Goal: Navigation & Orientation: Find specific page/section

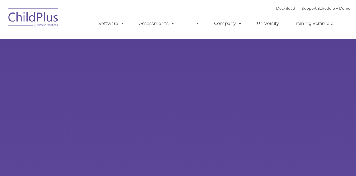
type input ""
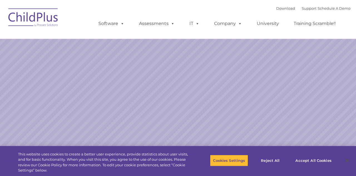
select select "MEDIUM"
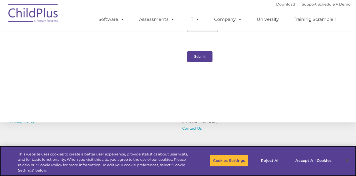
scroll to position [596, 0]
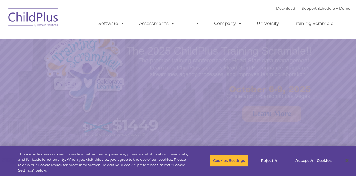
select select "MEDIUM"
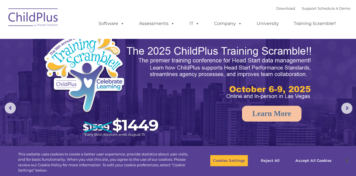
click at [196, 26] on span at bounding box center [196, 23] width 6 height 5
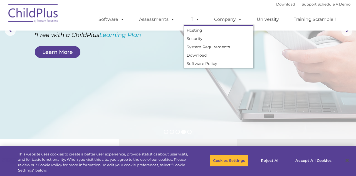
scroll to position [86, 0]
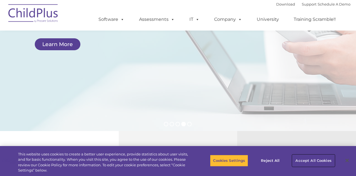
click at [320, 167] on button "Accept All Cookies" at bounding box center [313, 161] width 42 height 12
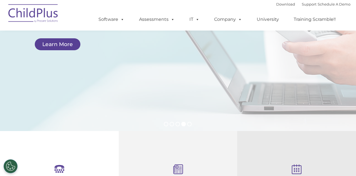
click at [318, 167] on button "Accept All Cookies" at bounding box center [313, 161] width 42 height 12
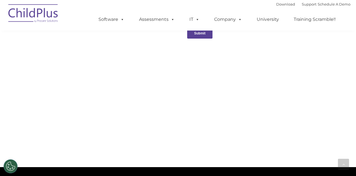
scroll to position [697, 0]
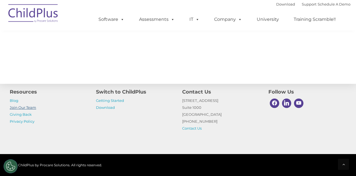
click at [32, 110] on link "Join Our Team" at bounding box center [23, 107] width 26 height 4
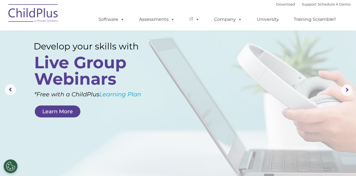
scroll to position [0, 0]
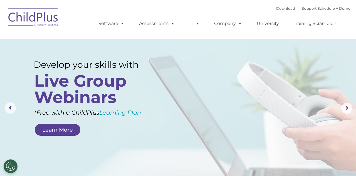
click at [33, 21] on img at bounding box center [34, 18] width 56 height 28
click at [52, 20] on img at bounding box center [34, 18] width 56 height 28
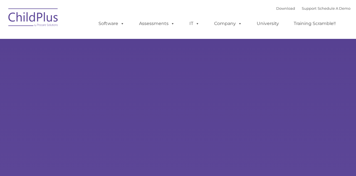
type input ""
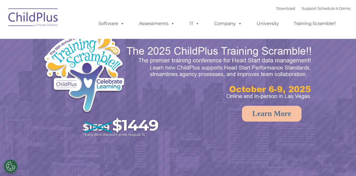
select select "MEDIUM"
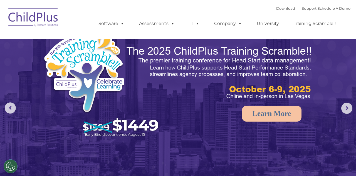
click at [241, 26] on span at bounding box center [239, 23] width 6 height 5
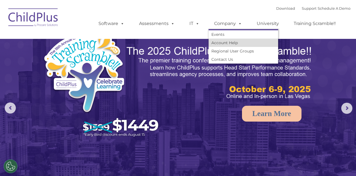
click at [228, 45] on link "Account Help" at bounding box center [244, 43] width 70 height 8
click at [161, 26] on link "Assessments" at bounding box center [157, 23] width 47 height 11
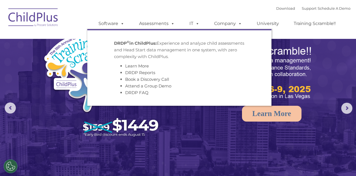
click at [216, 130] on img at bounding box center [178, 112] width 356 height 224
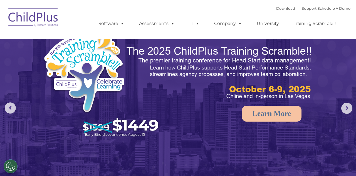
click at [191, 26] on link "IT" at bounding box center [194, 23] width 21 height 11
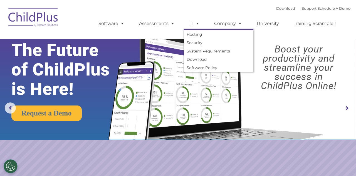
click at [170, 26] on span at bounding box center [172, 23] width 6 height 5
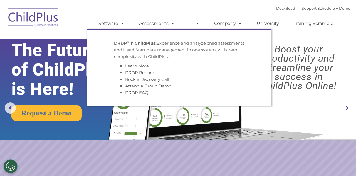
click at [325, 25] on link "Training Scramble!!" at bounding box center [314, 23] width 53 height 11
click at [284, 8] on link "Download" at bounding box center [285, 8] width 19 height 4
